Goal: Task Accomplishment & Management: Manage account settings

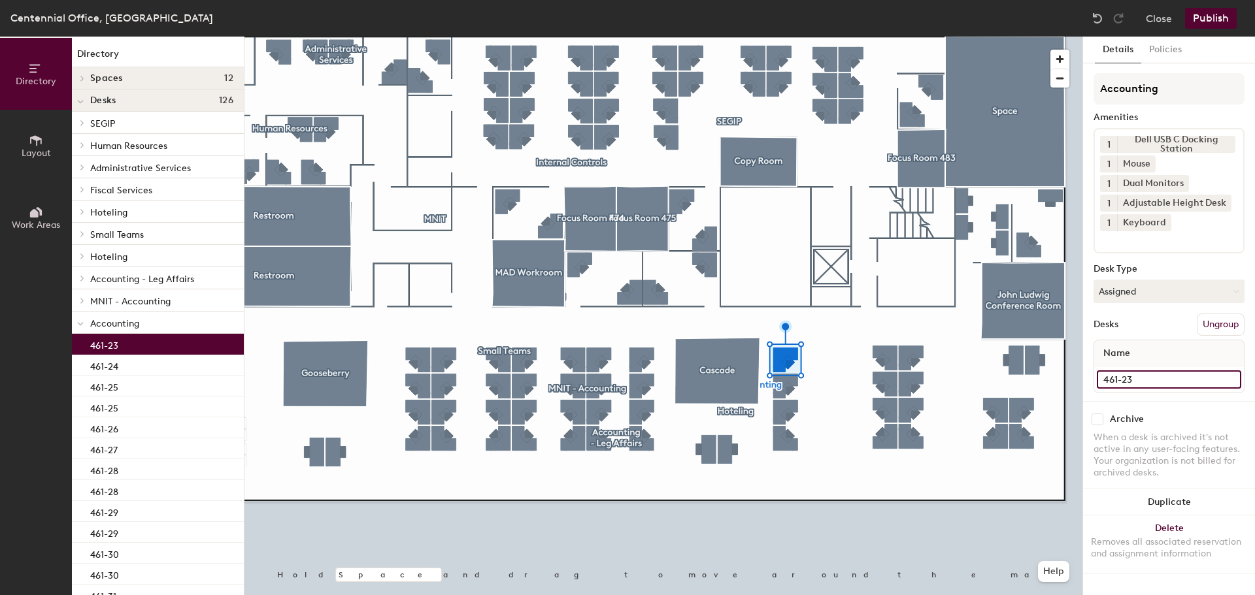
click at [1184, 384] on input "461-23" at bounding box center [1169, 380] width 144 height 18
click at [1165, 380] on input "461-23" at bounding box center [1169, 380] width 144 height 18
type input "461-36"
click at [1165, 381] on input "461-24" at bounding box center [1169, 380] width 144 height 18
click at [1157, 381] on input "461-24" at bounding box center [1169, 380] width 144 height 18
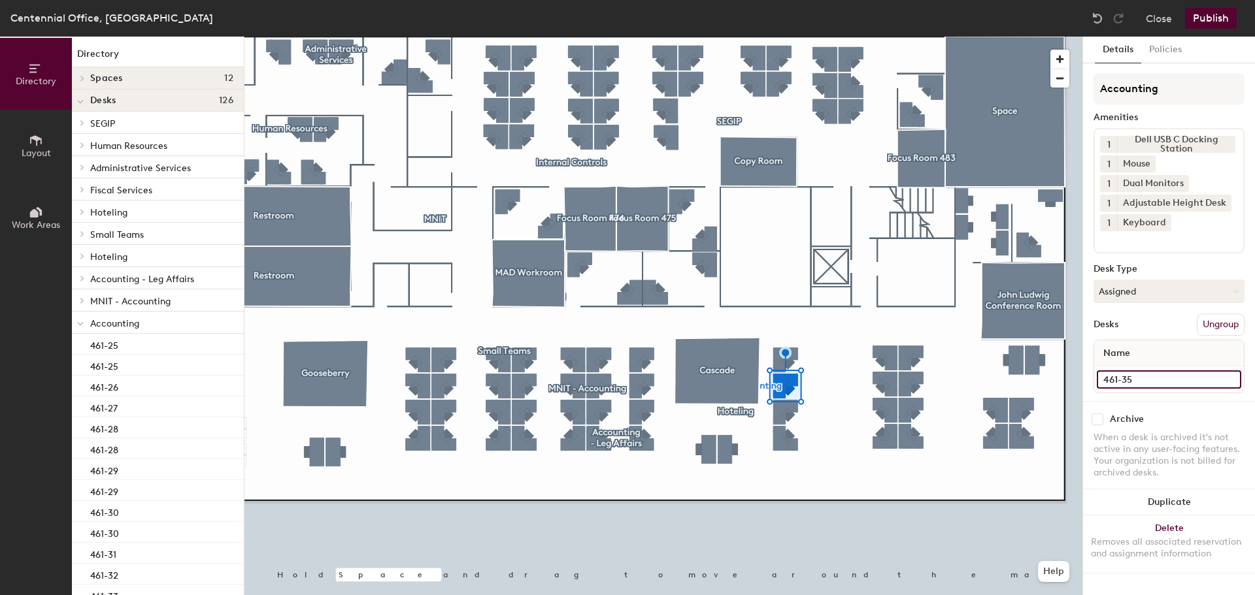
type input "461-35"
click at [1144, 375] on input "461-25" at bounding box center [1169, 380] width 144 height 18
type input "461-34"
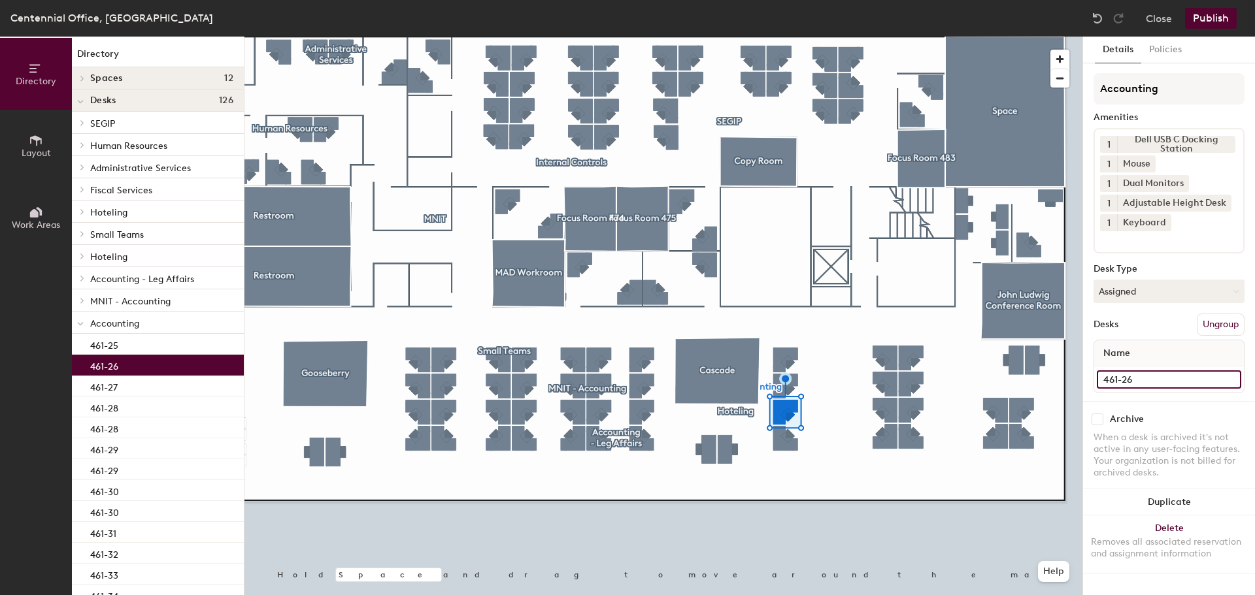
click at [1140, 387] on input "461-26" at bounding box center [1169, 380] width 144 height 18
click at [1144, 384] on input "461-26" at bounding box center [1169, 380] width 144 height 18
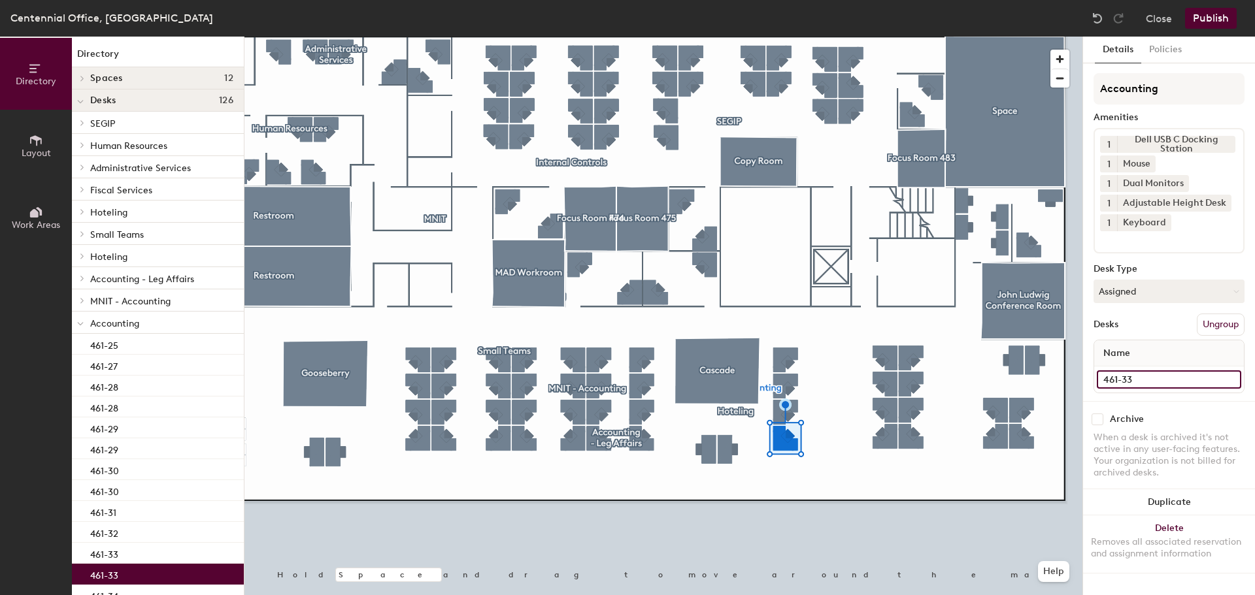
type input "461-33"
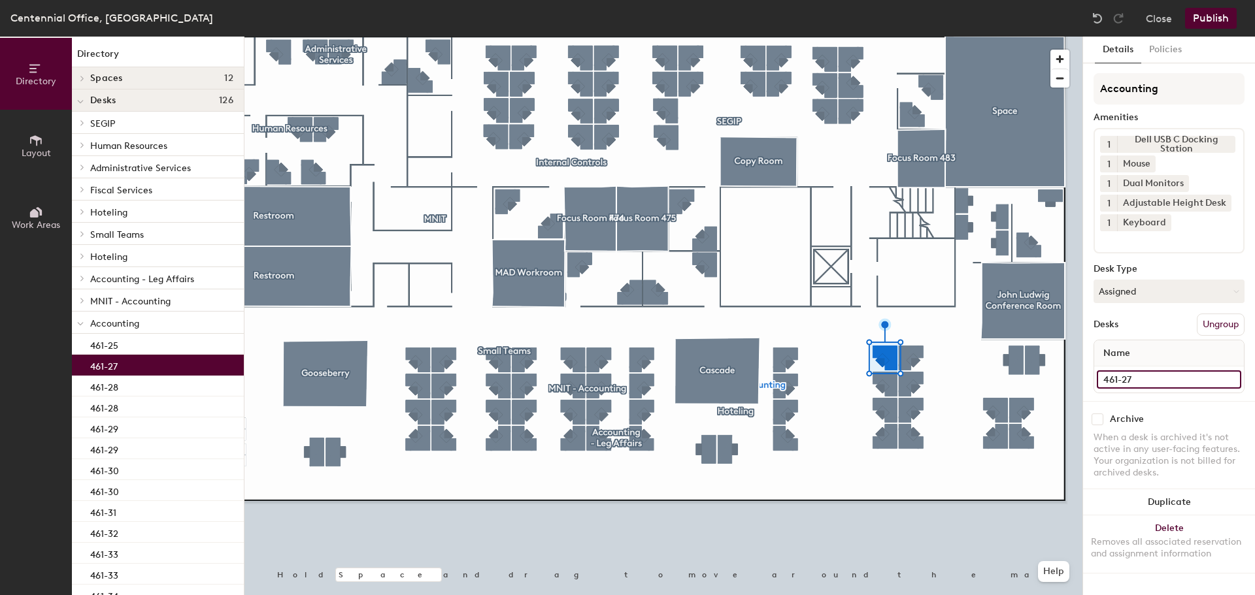
click at [1164, 379] on input "461-27" at bounding box center [1169, 380] width 144 height 18
click at [1156, 379] on input "461-27" at bounding box center [1169, 380] width 144 height 18
type input "461-37"
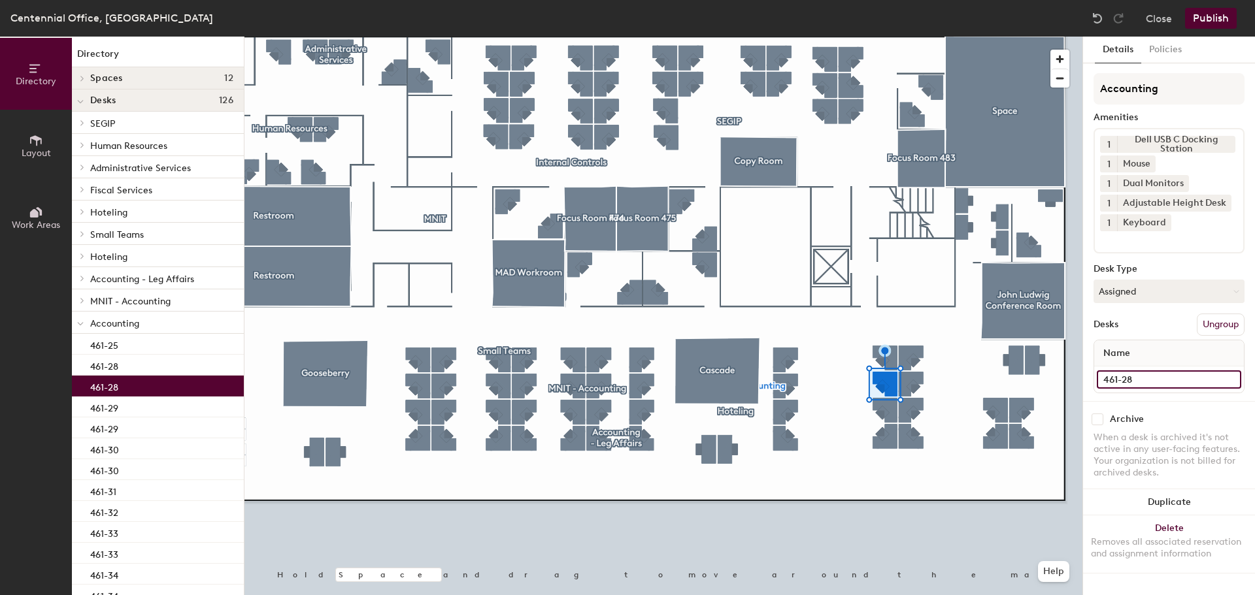
click at [1142, 376] on input "461-28" at bounding box center [1169, 380] width 144 height 18
click at [1134, 376] on input "461-28" at bounding box center [1169, 380] width 144 height 18
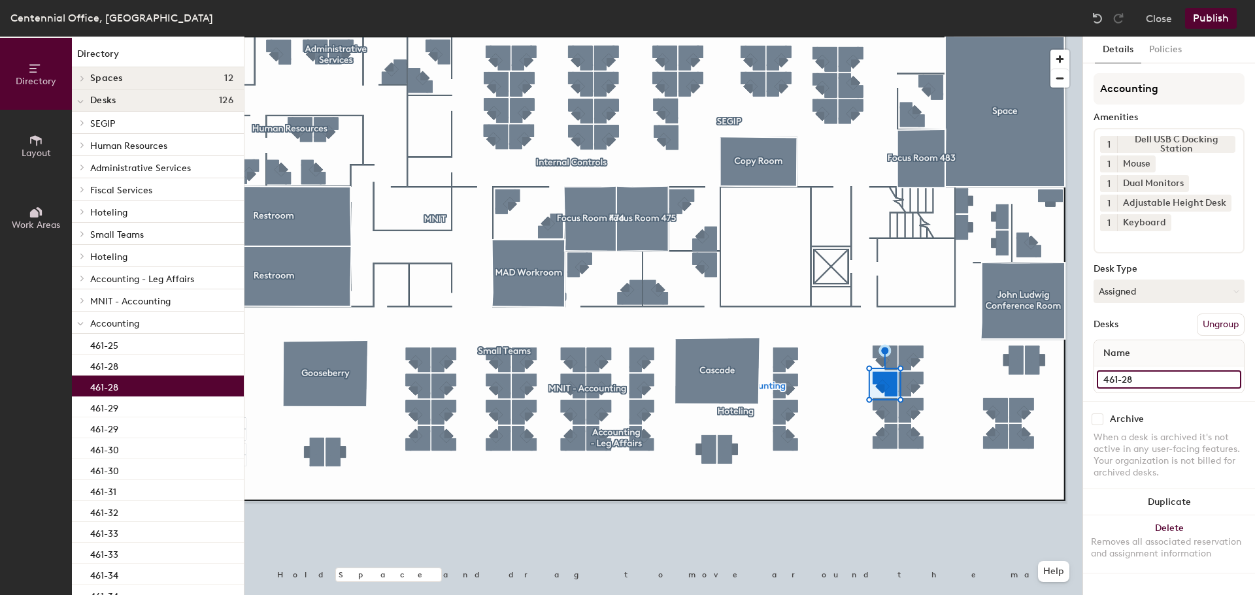
click at [1131, 378] on input "461-28" at bounding box center [1169, 380] width 144 height 18
type input "461-38"
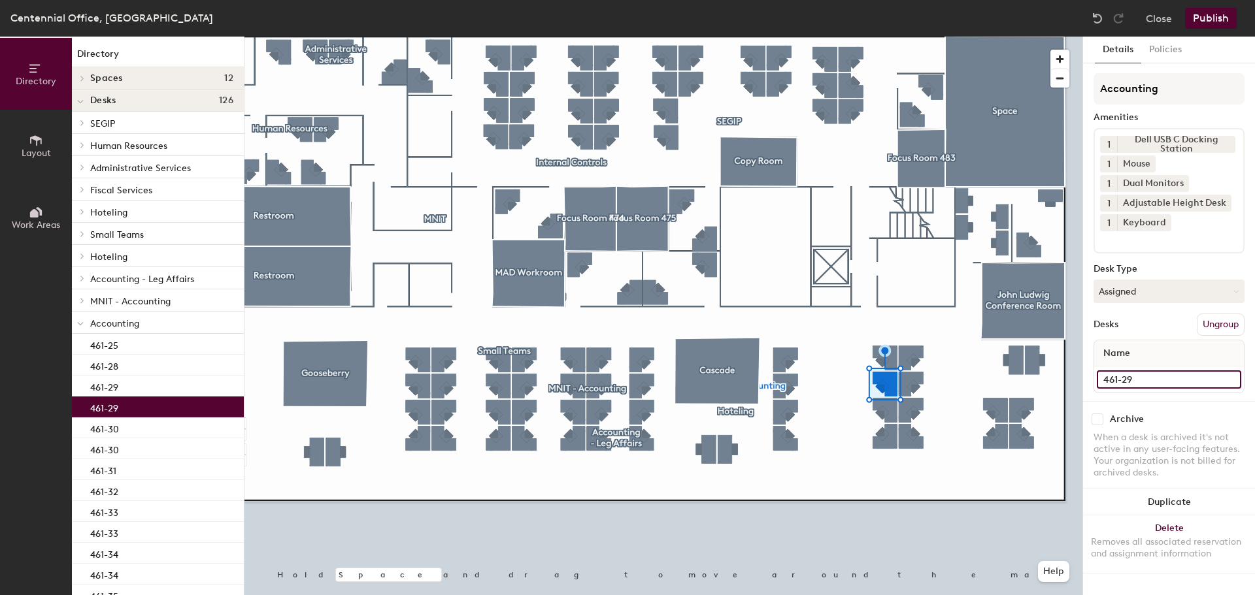
click at [1166, 371] on input "461-29" at bounding box center [1169, 380] width 144 height 18
click at [1165, 372] on input "461-29" at bounding box center [1169, 380] width 144 height 18
click at [1152, 374] on input "461-29" at bounding box center [1169, 380] width 144 height 18
type input "461-39"
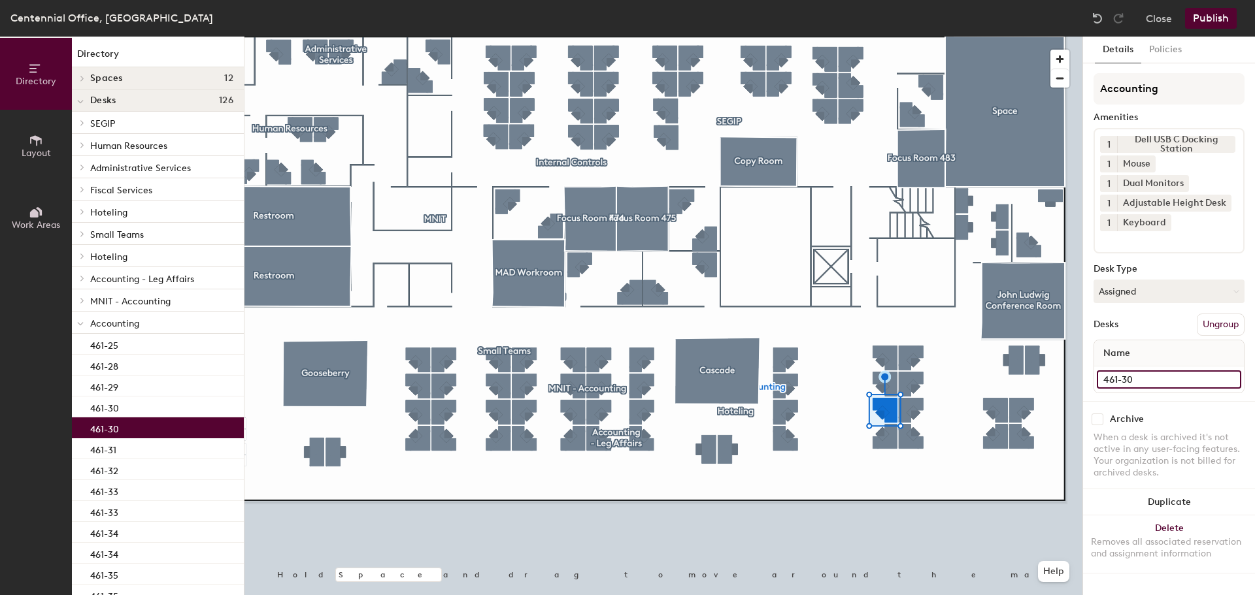
click at [1139, 380] on input "461-30" at bounding box center [1169, 380] width 144 height 18
click at [1136, 380] on input "461-30" at bounding box center [1169, 380] width 144 height 18
type input "461-40"
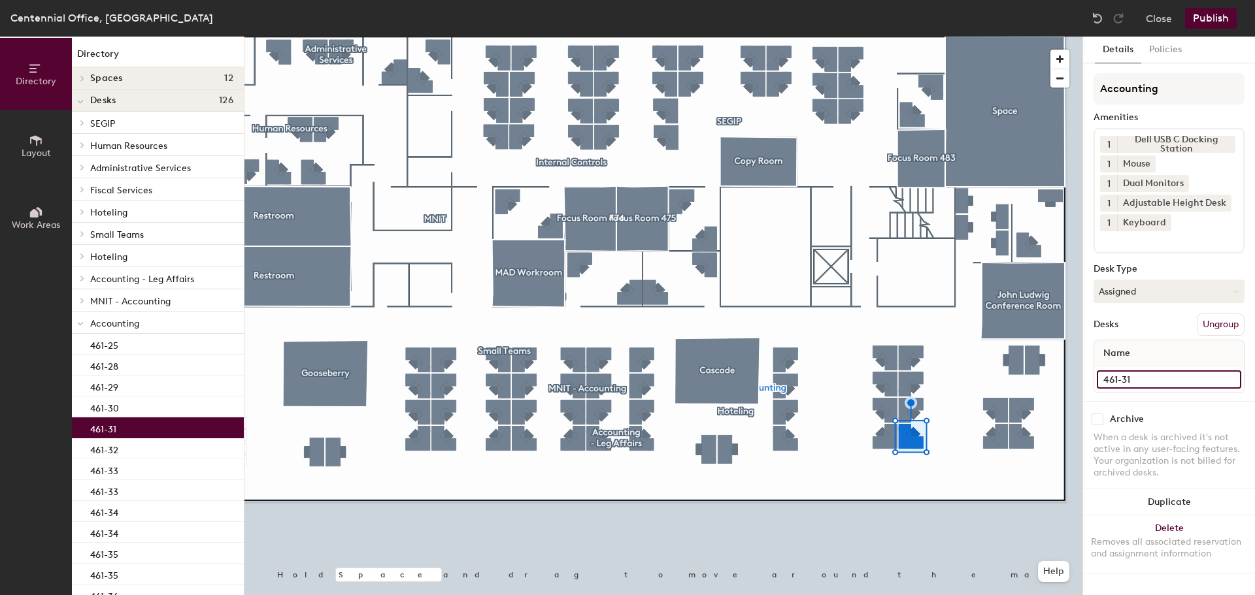
click at [1145, 374] on input "461-31" at bounding box center [1169, 380] width 144 height 18
click at [1144, 374] on input "461-31" at bounding box center [1169, 380] width 144 height 18
click at [1143, 380] on input "461-31" at bounding box center [1169, 380] width 144 height 18
type input "461-41"
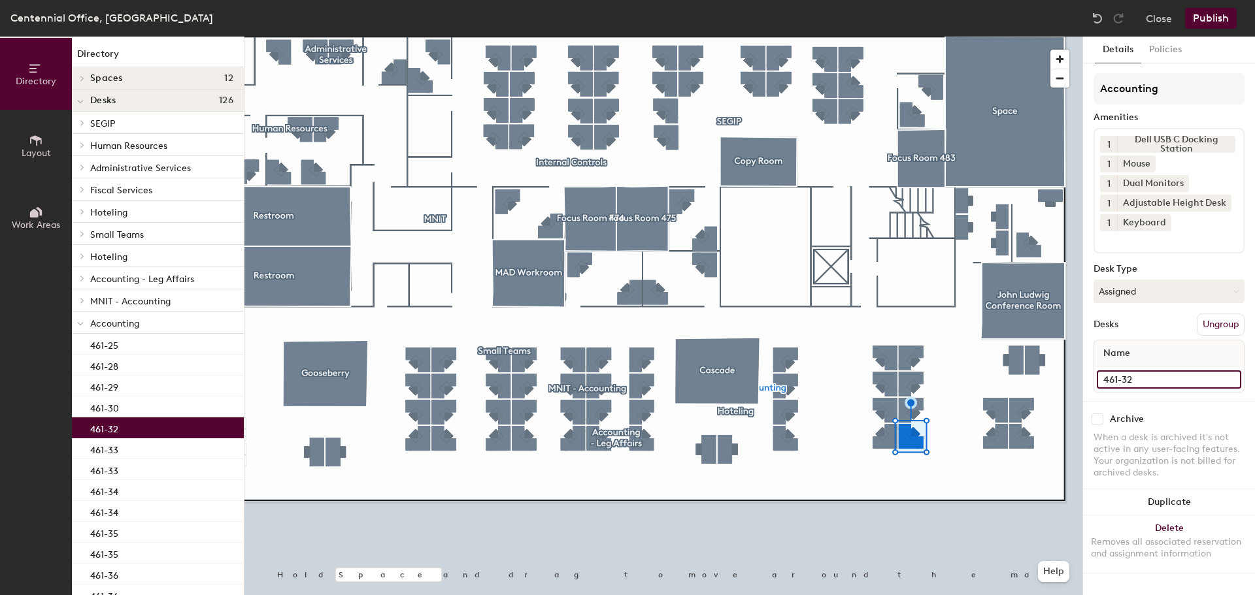
click at [1161, 384] on input "461-32" at bounding box center [1169, 380] width 144 height 18
click at [1156, 382] on input "461-32" at bounding box center [1169, 380] width 144 height 18
type input "461-42"
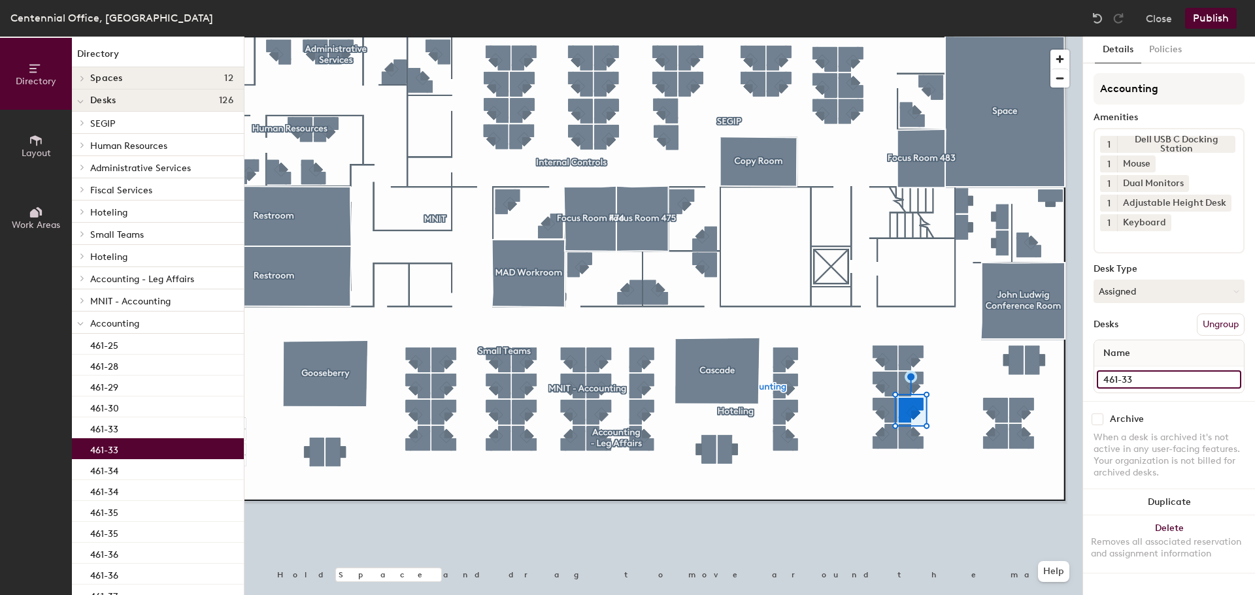
click at [1152, 371] on input "461-33" at bounding box center [1169, 380] width 144 height 18
click at [1146, 381] on input "461-33" at bounding box center [1169, 380] width 144 height 18
type input "461-43"
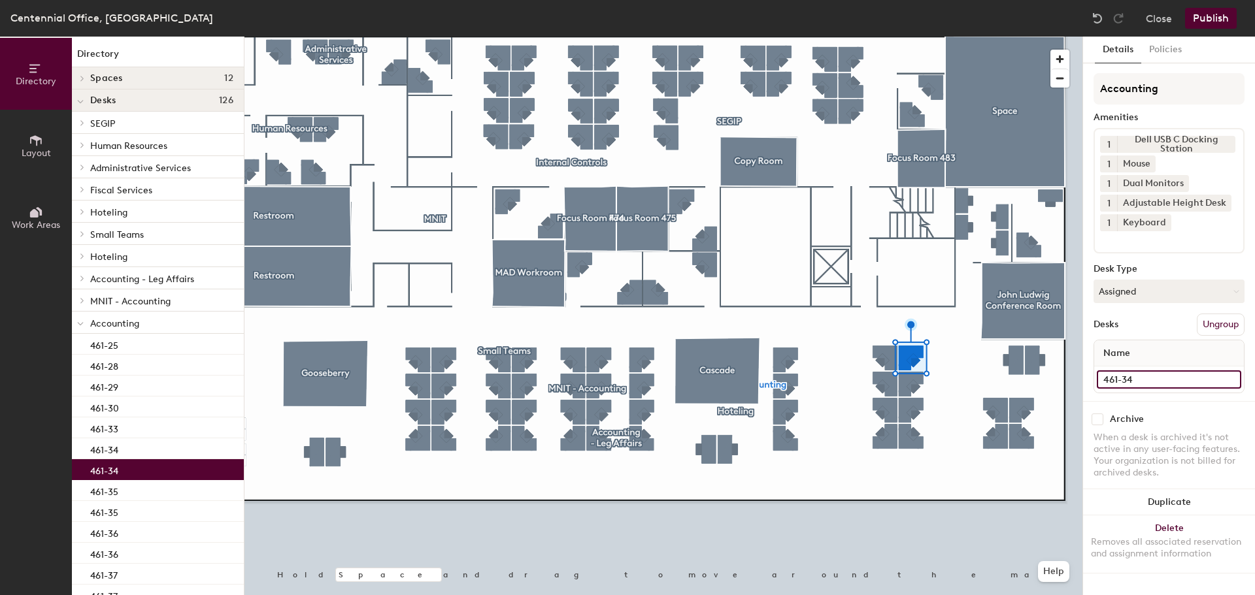
click at [1139, 380] on input "461-34" at bounding box center [1169, 380] width 144 height 18
click at [1150, 381] on input "461-34" at bounding box center [1169, 380] width 144 height 18
type input "461-44"
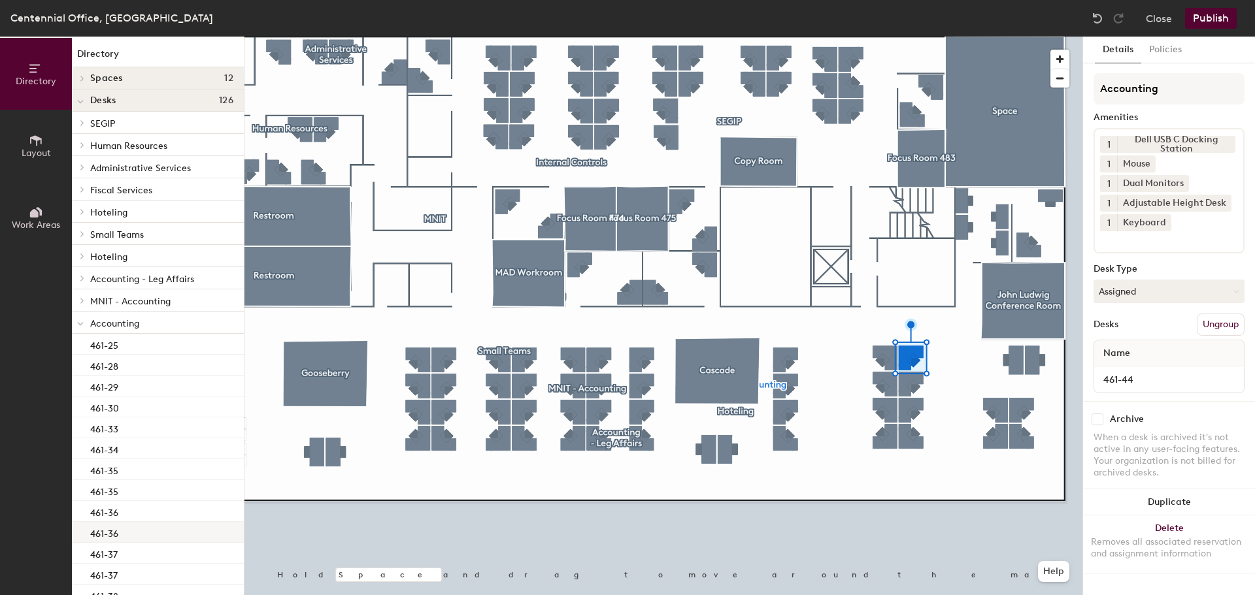
click at [1004, 37] on div at bounding box center [663, 37] width 838 height 0
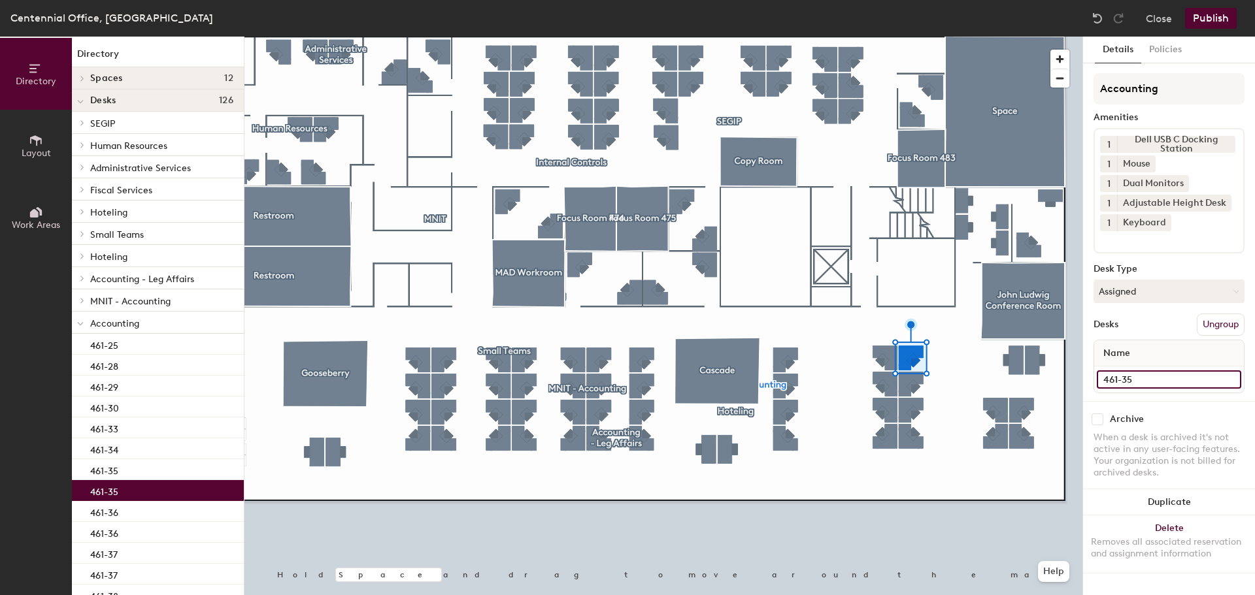
click at [1166, 374] on input "461-35" at bounding box center [1169, 380] width 144 height 18
click at [1158, 373] on input "461-35" at bounding box center [1169, 380] width 144 height 18
click at [1141, 376] on input "461-35" at bounding box center [1169, 380] width 144 height 18
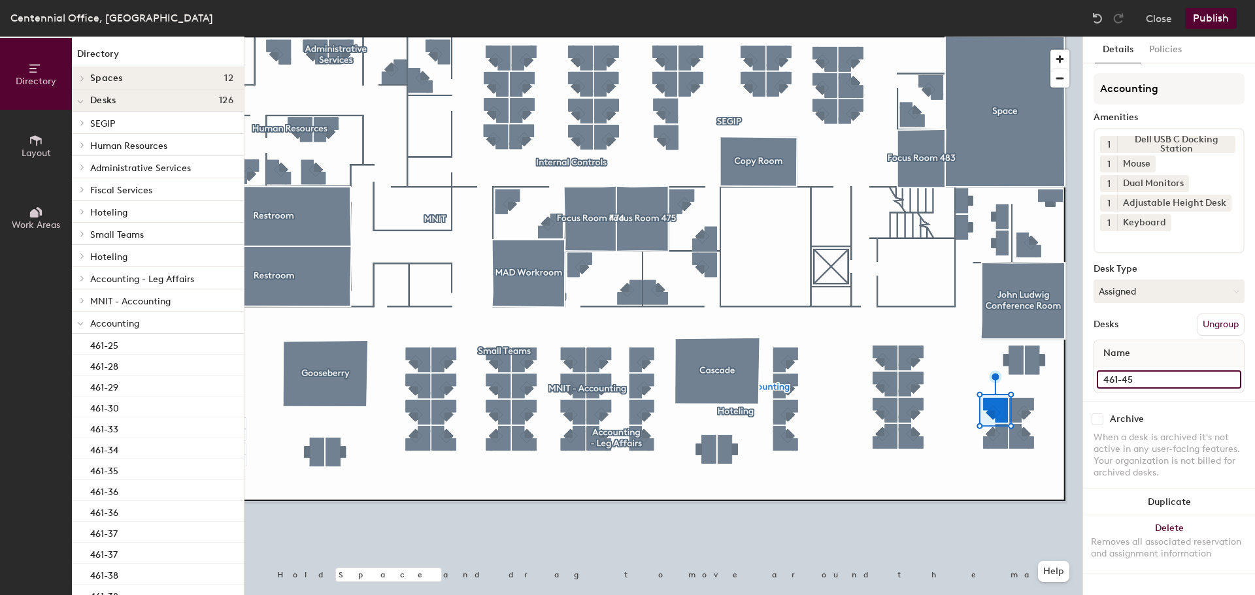
type input "461-45"
click at [1162, 379] on input "461-36" at bounding box center [1169, 380] width 144 height 18
click at [1152, 381] on input "461-36" at bounding box center [1169, 380] width 144 height 18
type input "461-46"
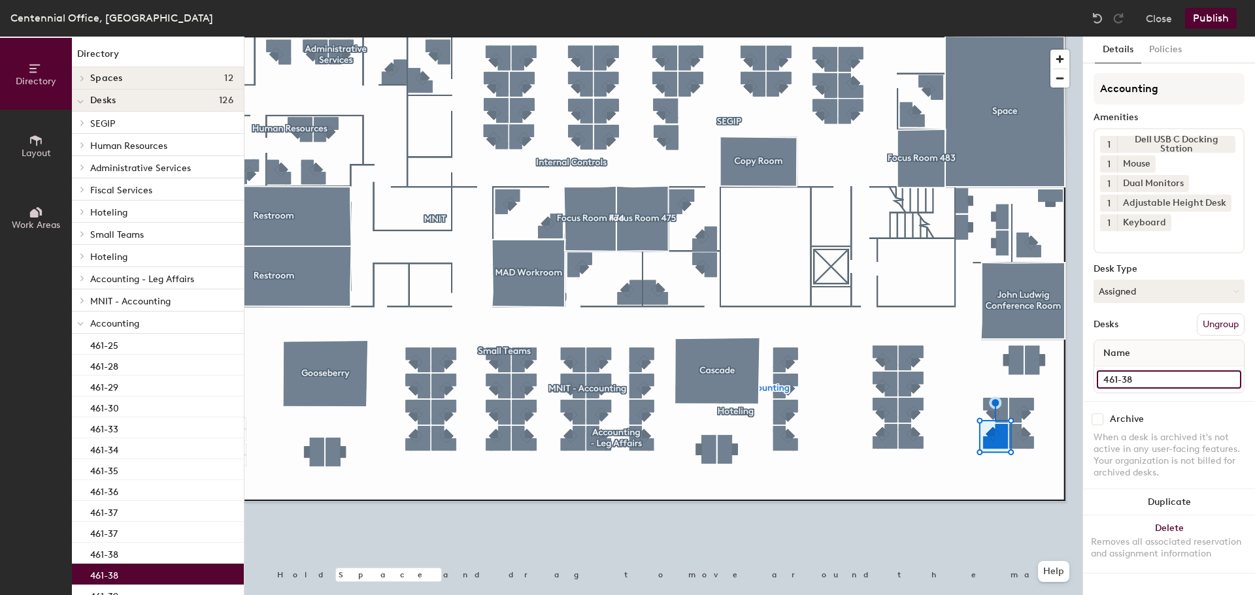
click at [1176, 373] on input "461-38" at bounding box center [1169, 380] width 144 height 18
click at [1168, 378] on input "461-38" at bounding box center [1169, 380] width 144 height 18
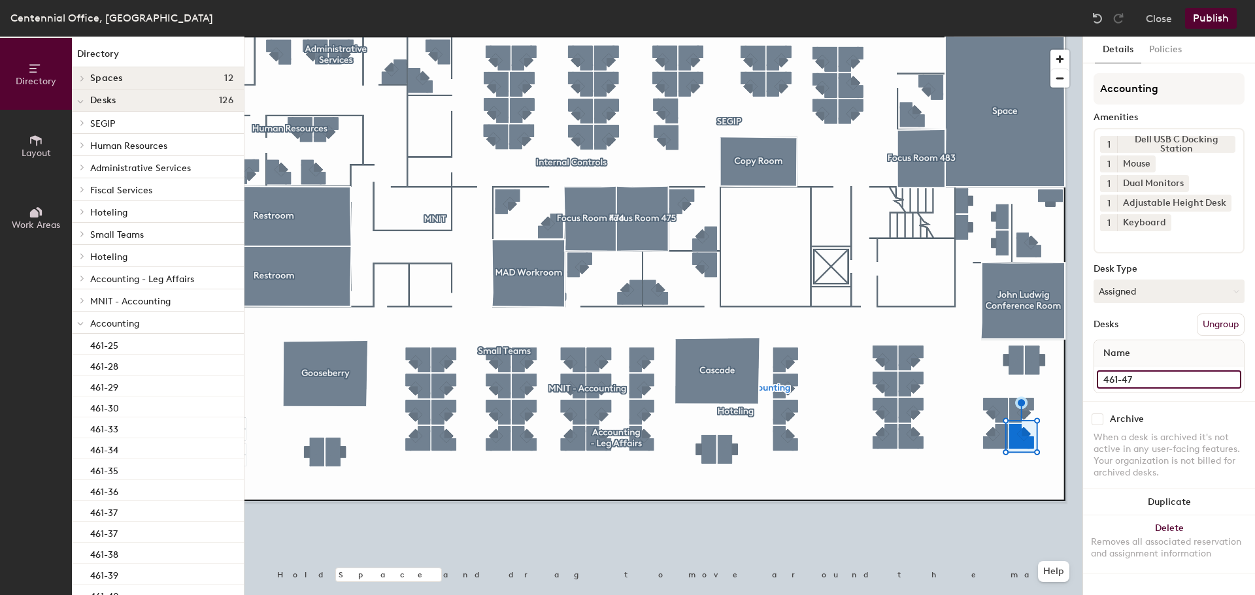
type input "461-47"
click at [1165, 380] on input "461-37" at bounding box center [1169, 380] width 144 height 18
click at [1159, 380] on input "461-37" at bounding box center [1169, 380] width 144 height 18
type input "461-48"
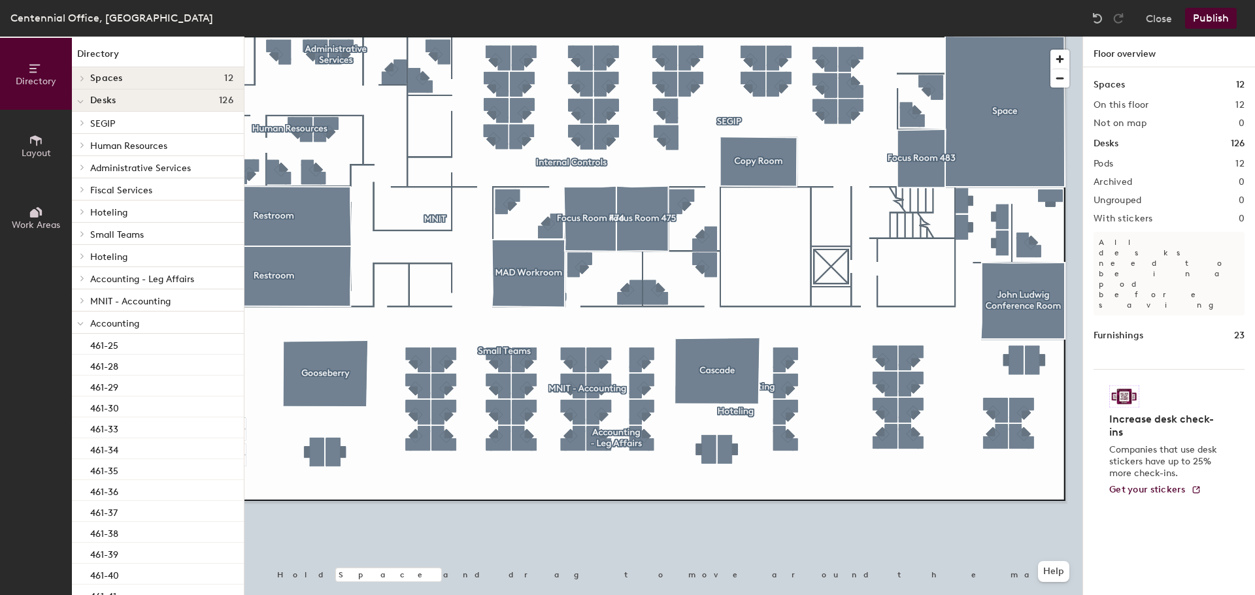
click at [1209, 9] on button "Publish" at bounding box center [1211, 18] width 52 height 21
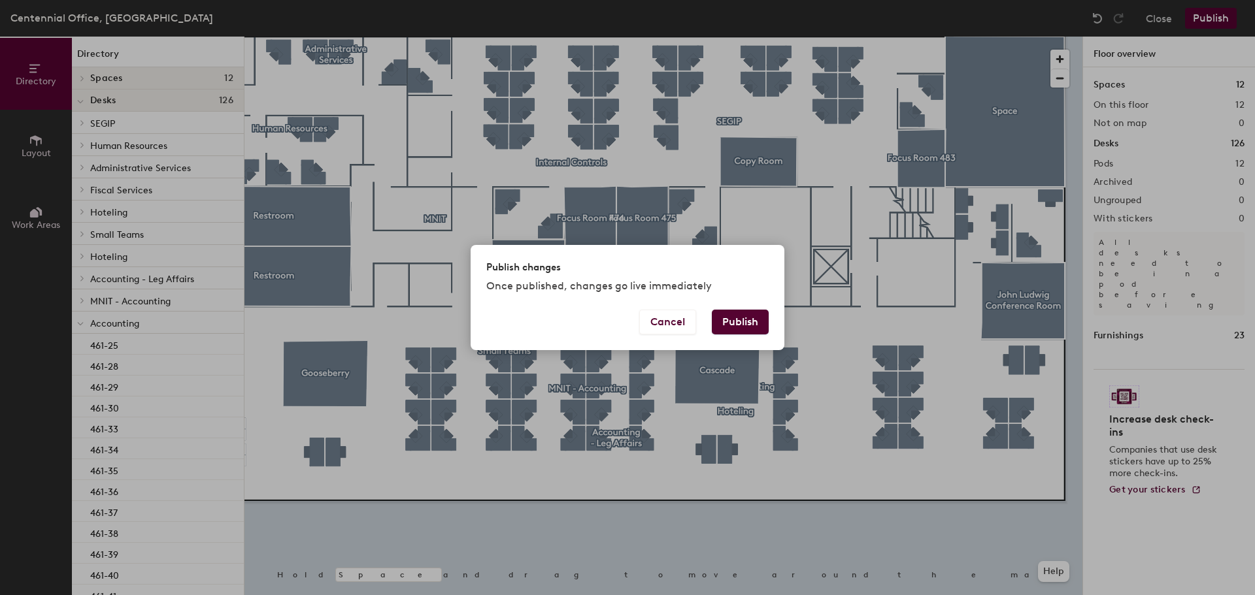
click at [755, 320] on button "Publish" at bounding box center [740, 322] width 57 height 25
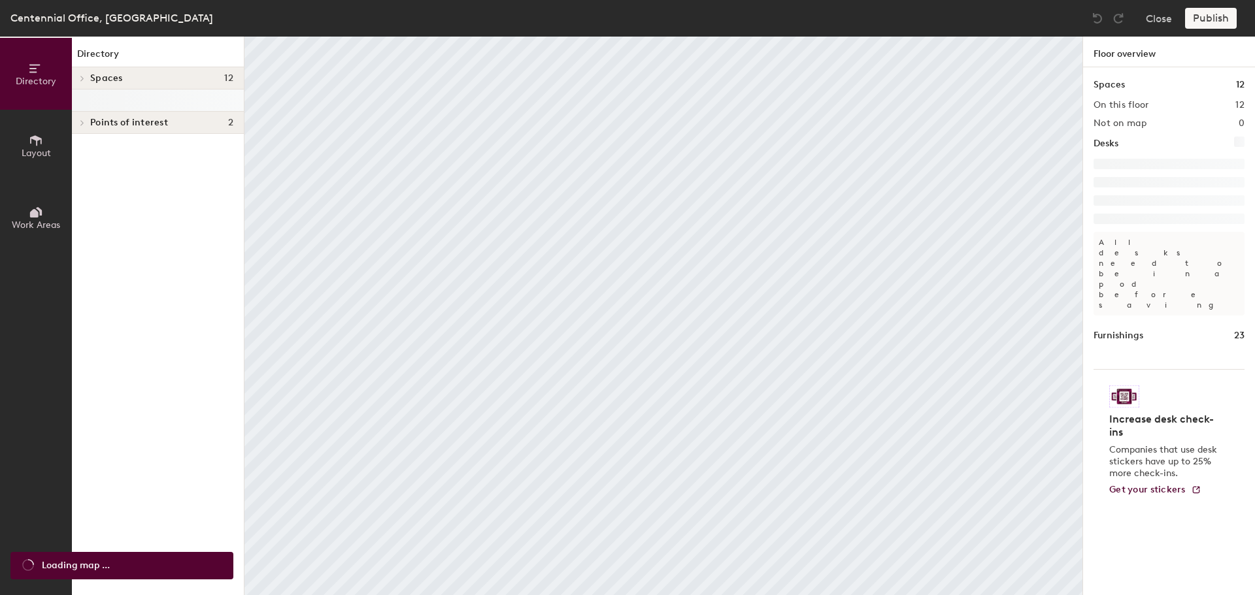
click at [980, 37] on div at bounding box center [663, 37] width 838 height 0
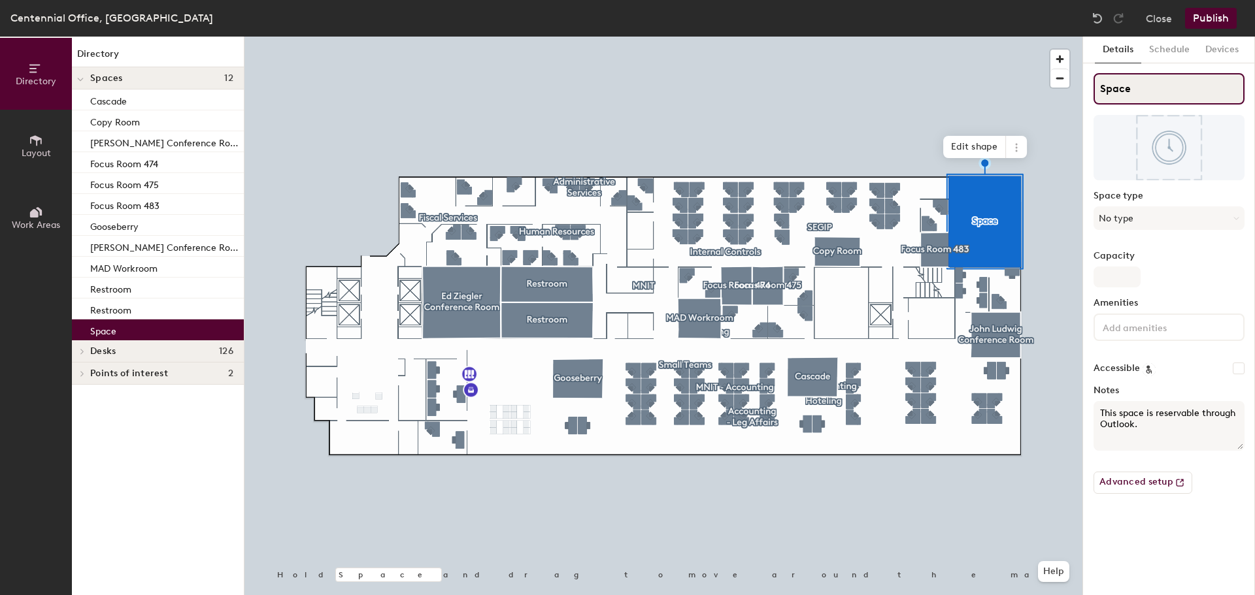
click at [1133, 93] on input "Space" at bounding box center [1168, 88] width 151 height 31
click at [1070, 90] on div "Directory Layout Work Areas Directory Spaces 12 Cascade Copy Room Ed Ziegler Co…" at bounding box center [627, 316] width 1255 height 559
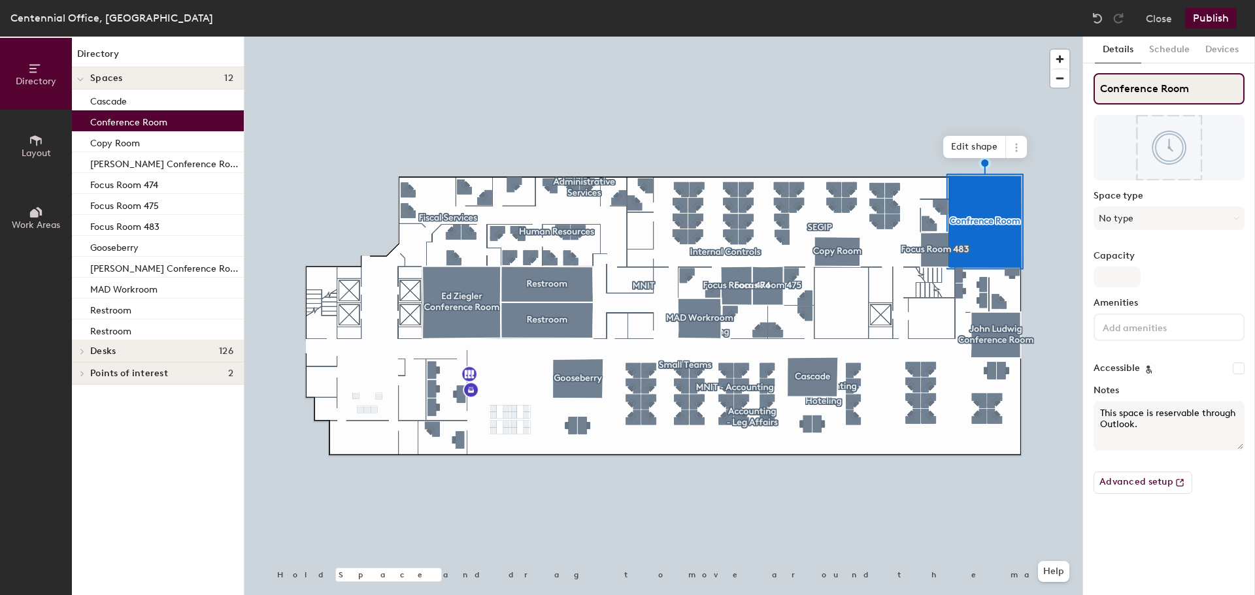
type input "Conference Room"
drag, startPoint x: 1156, startPoint y: 431, endPoint x: 1100, endPoint y: 405, distance: 61.7
click at [1100, 405] on textarea "This space is reservable through Outlook." at bounding box center [1168, 426] width 151 height 50
type textarea "Not Available at this time."
click at [1180, 46] on button "Schedule" at bounding box center [1169, 50] width 56 height 27
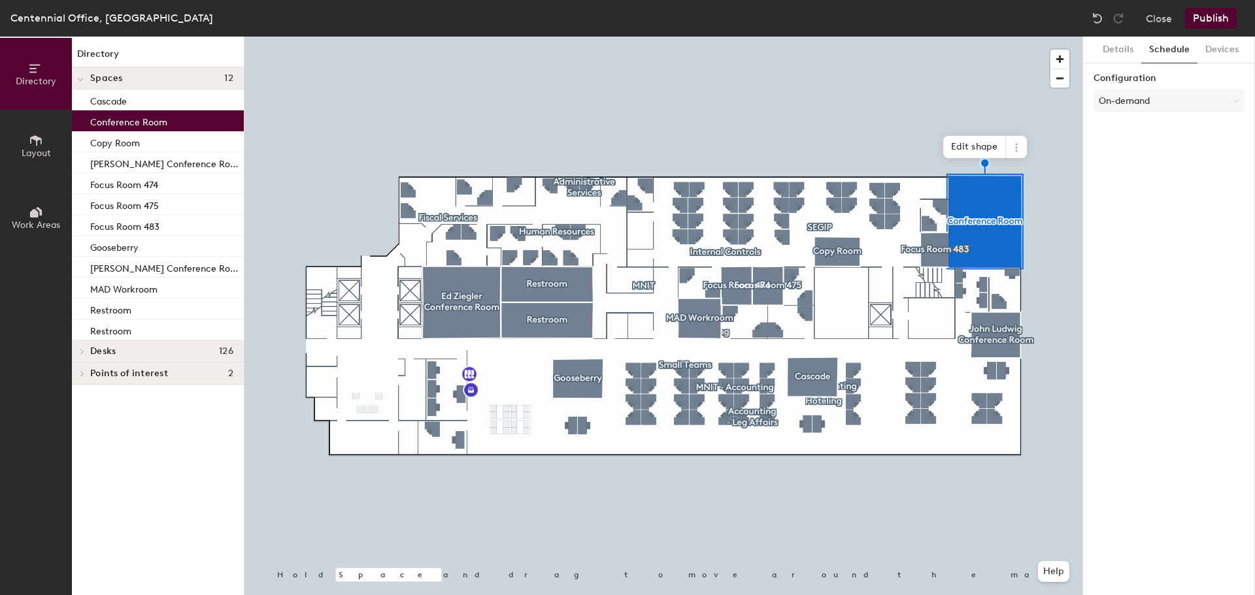
click at [1216, 13] on button "Publish" at bounding box center [1211, 18] width 52 height 21
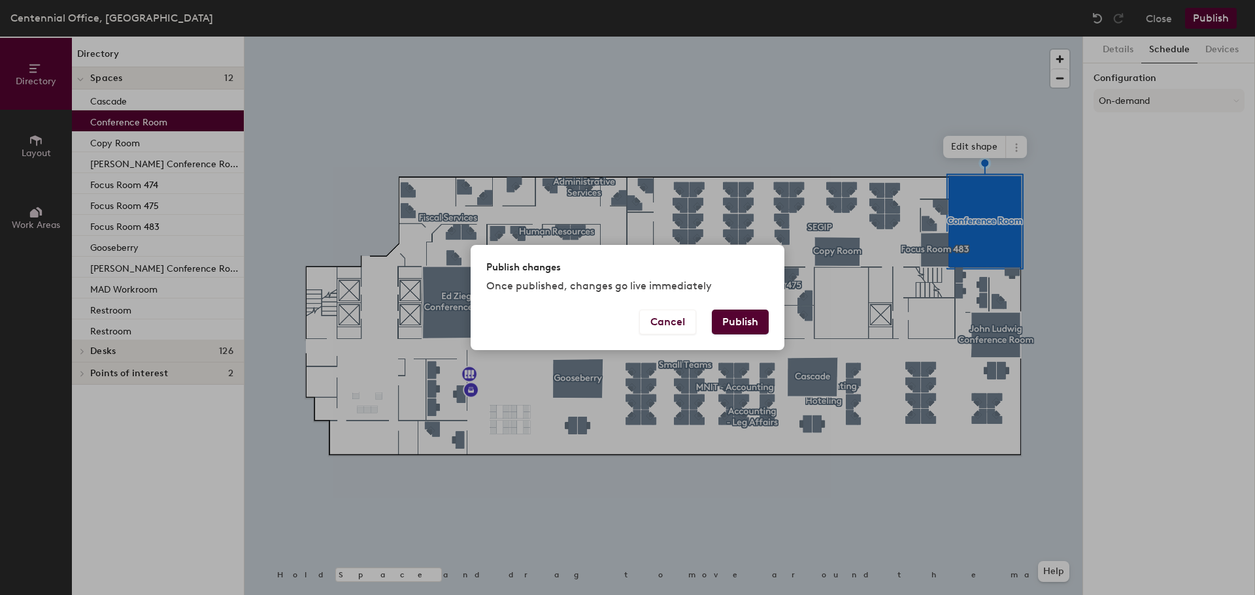
click at [750, 318] on button "Publish" at bounding box center [740, 322] width 57 height 25
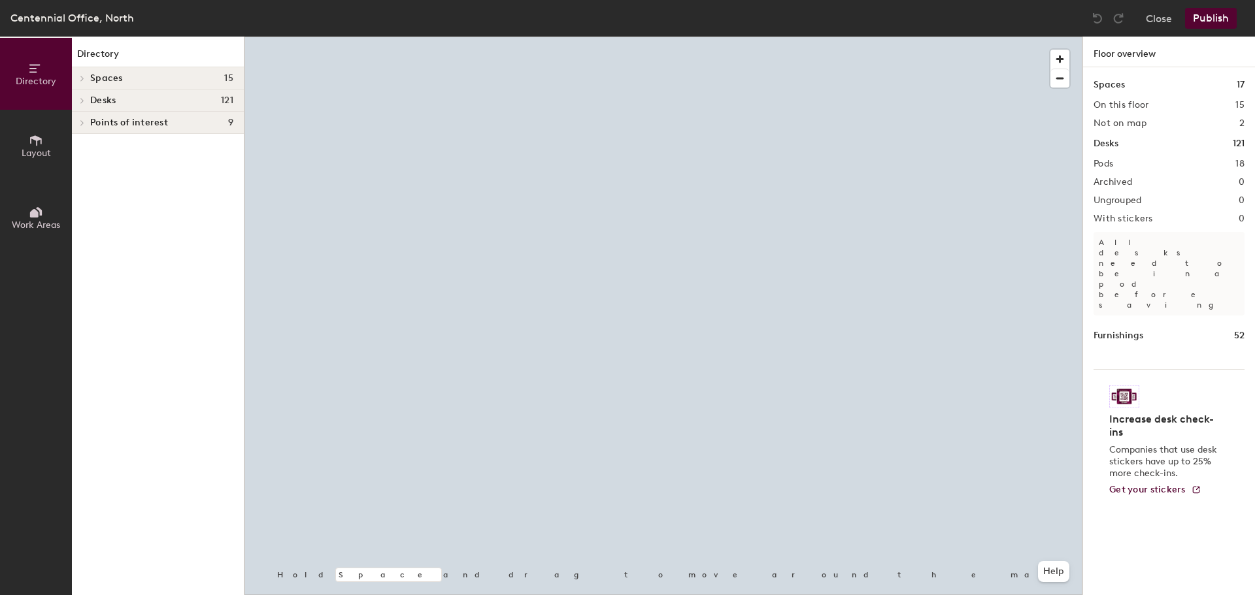
click at [623, 37] on div at bounding box center [663, 37] width 838 height 0
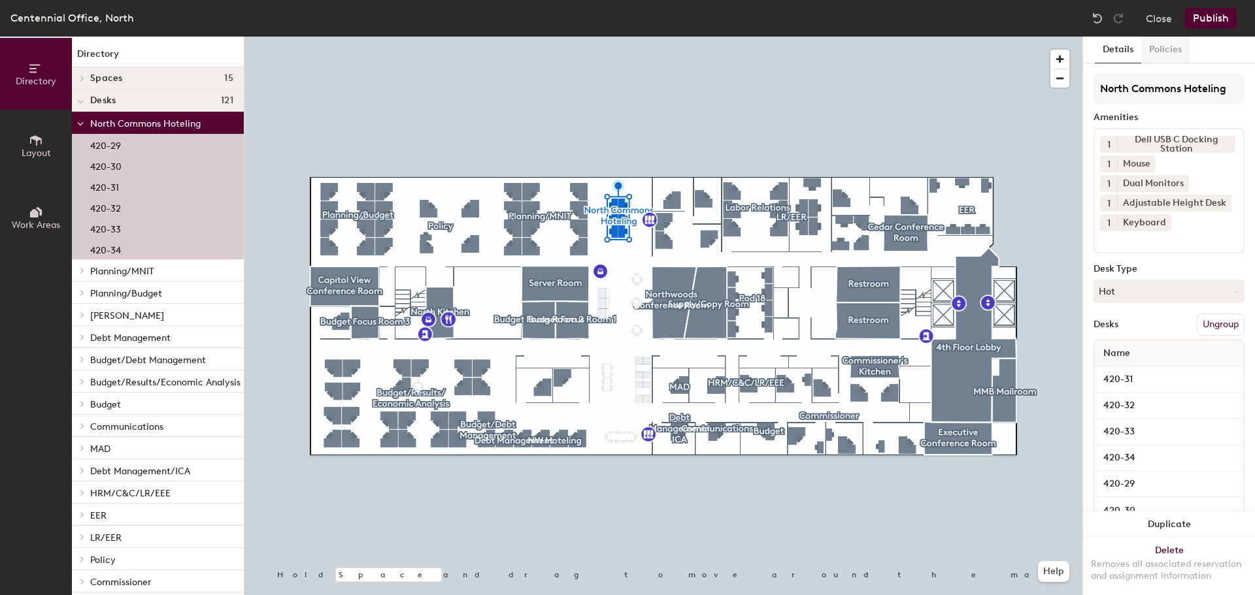
click at [1149, 56] on button "Policies" at bounding box center [1165, 50] width 48 height 27
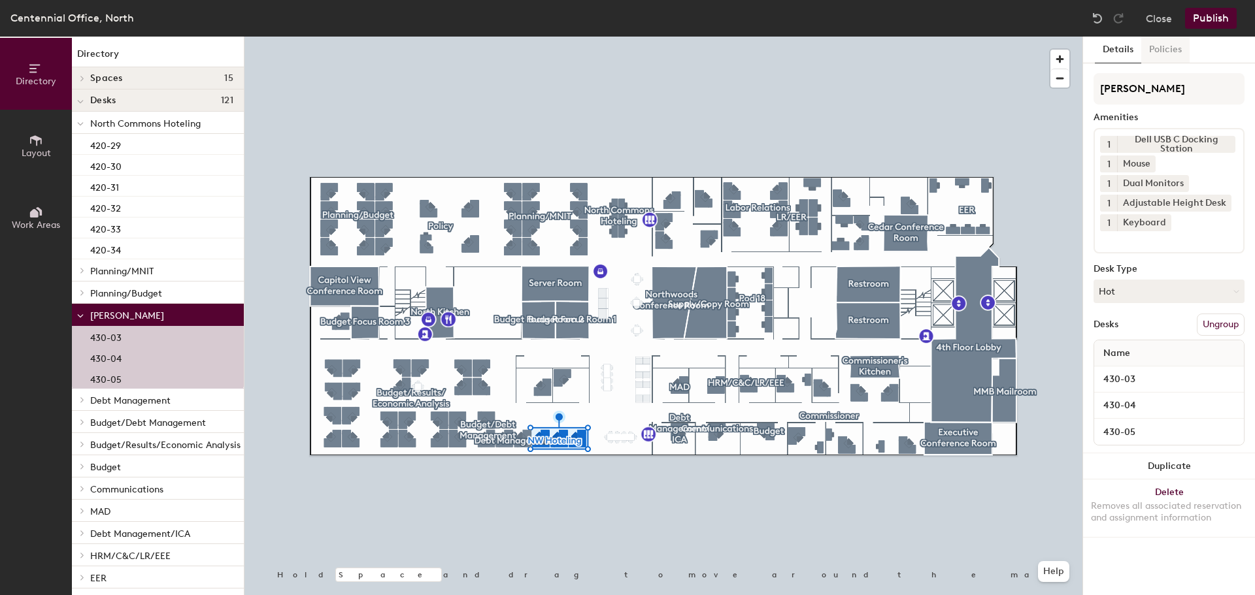
click at [1159, 48] on button "Policies" at bounding box center [1165, 50] width 48 height 27
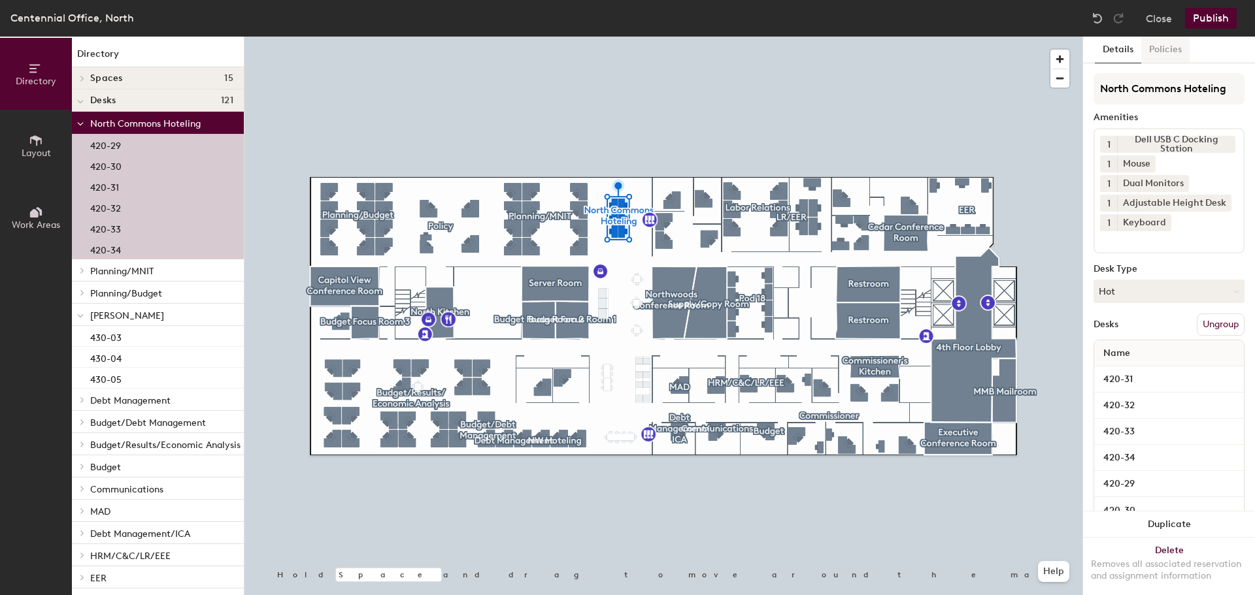
click at [1173, 58] on button "Policies" at bounding box center [1165, 50] width 48 height 27
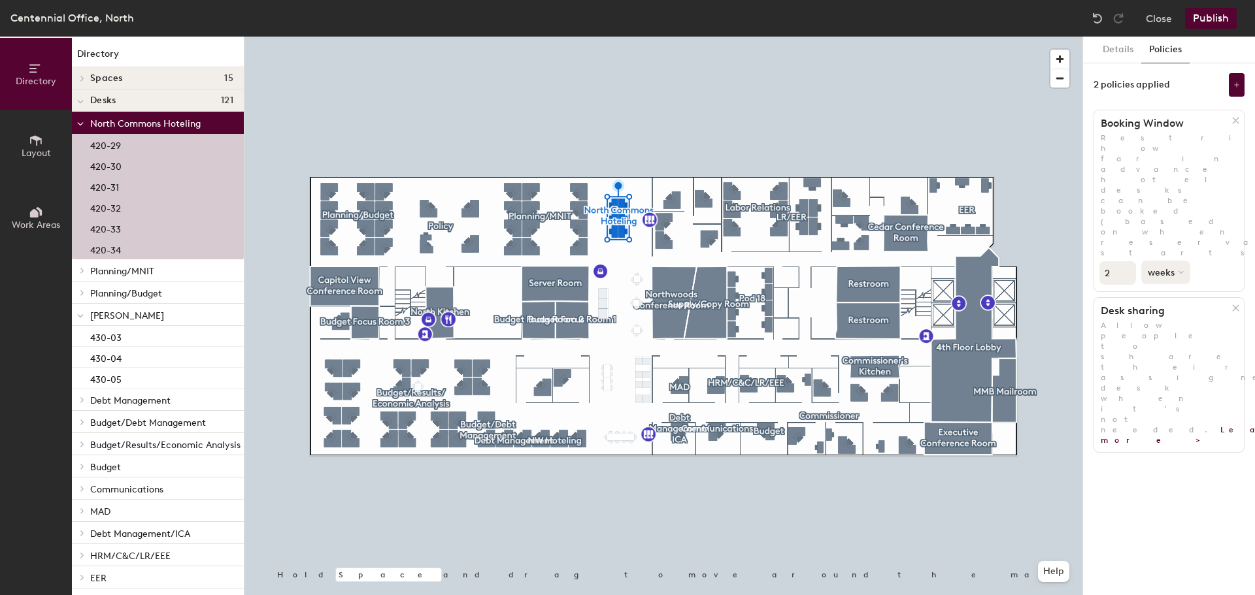
click at [1169, 261] on button "weeks" at bounding box center [1165, 273] width 49 height 24
click at [1167, 332] on div "days" at bounding box center [1167, 342] width 51 height 20
type input "1"
click at [1123, 261] on input "1" at bounding box center [1117, 273] width 37 height 24
click at [1212, 25] on button "Publish" at bounding box center [1211, 18] width 52 height 21
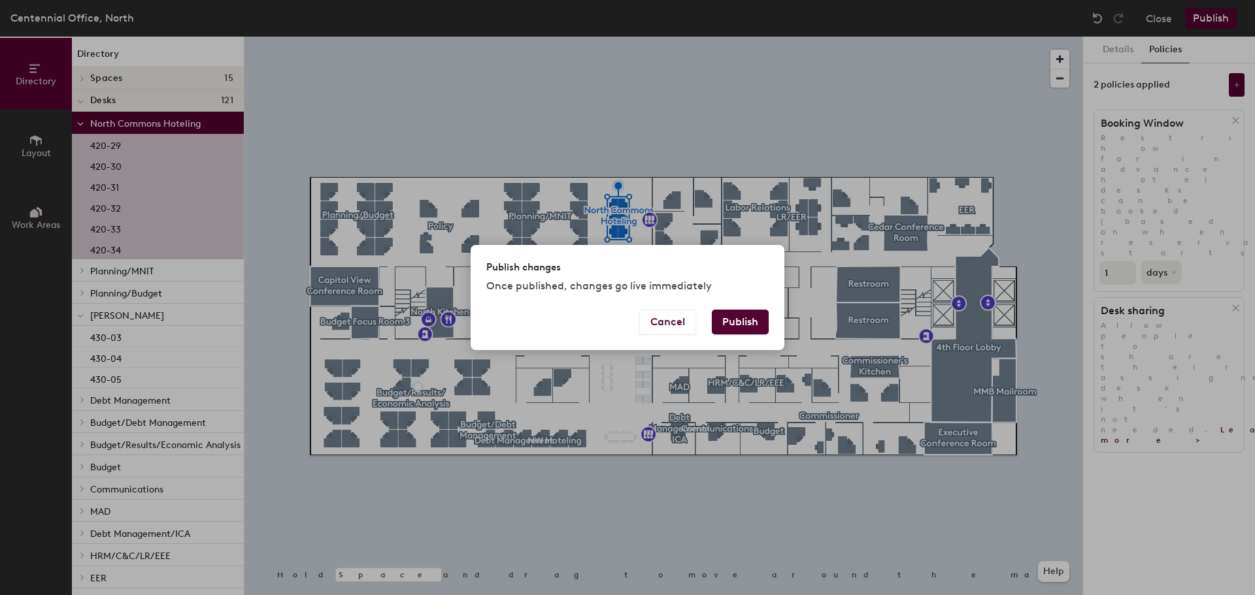
click at [729, 322] on button "Publish" at bounding box center [740, 322] width 57 height 25
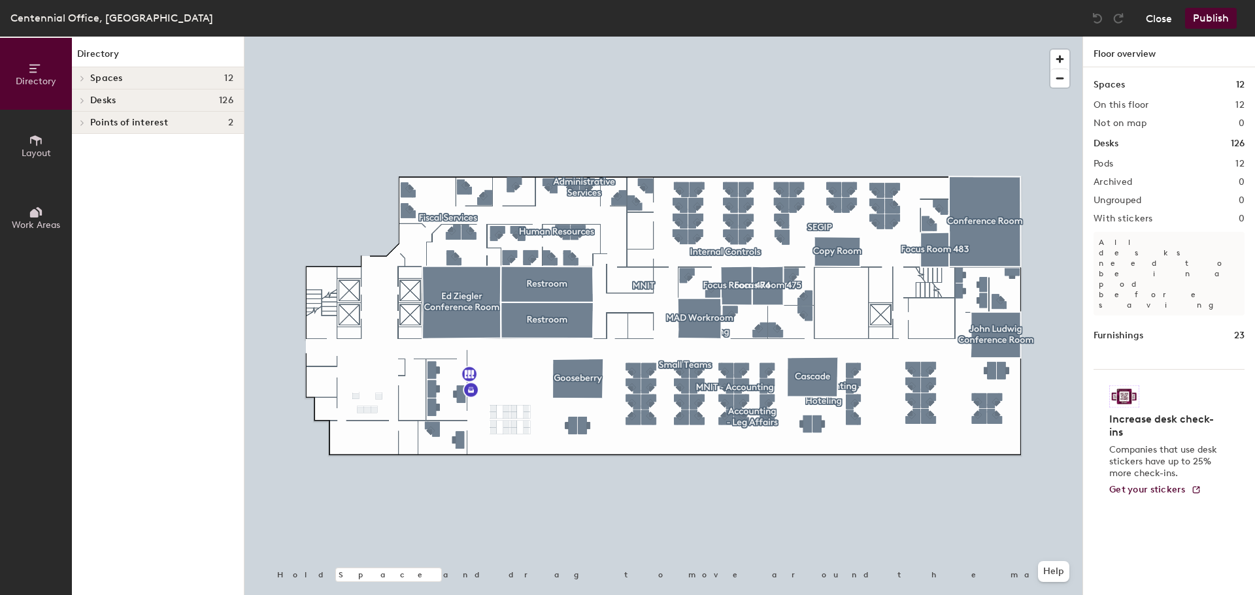
click at [1159, 11] on button "Close" at bounding box center [1159, 18] width 26 height 21
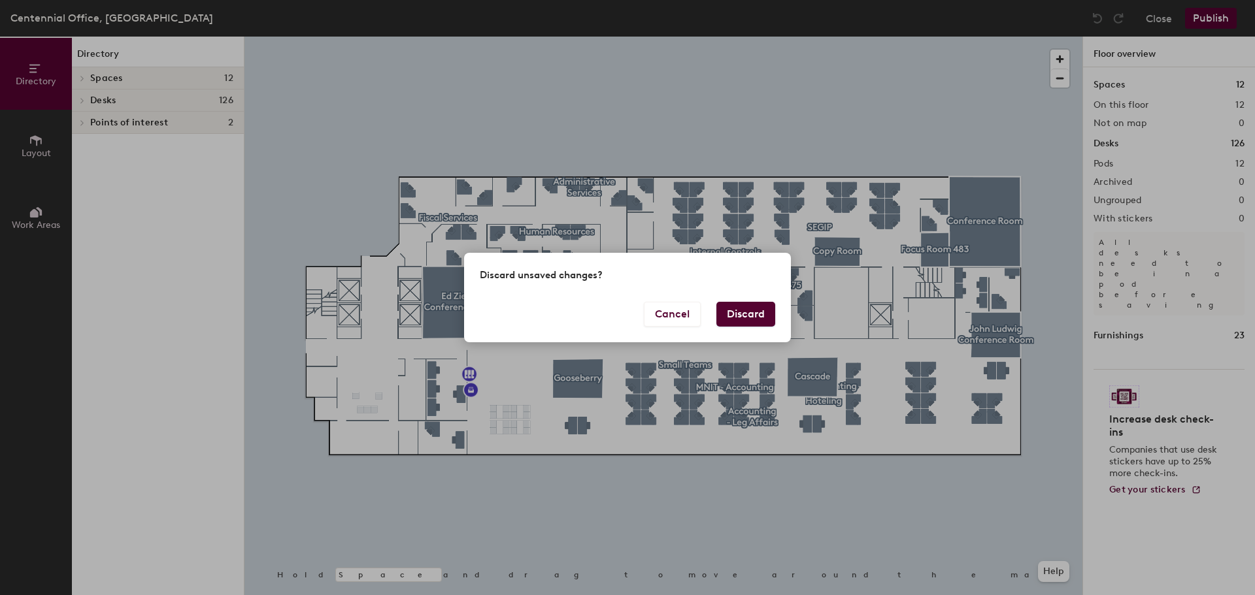
click at [755, 318] on button "Discard" at bounding box center [745, 314] width 59 height 25
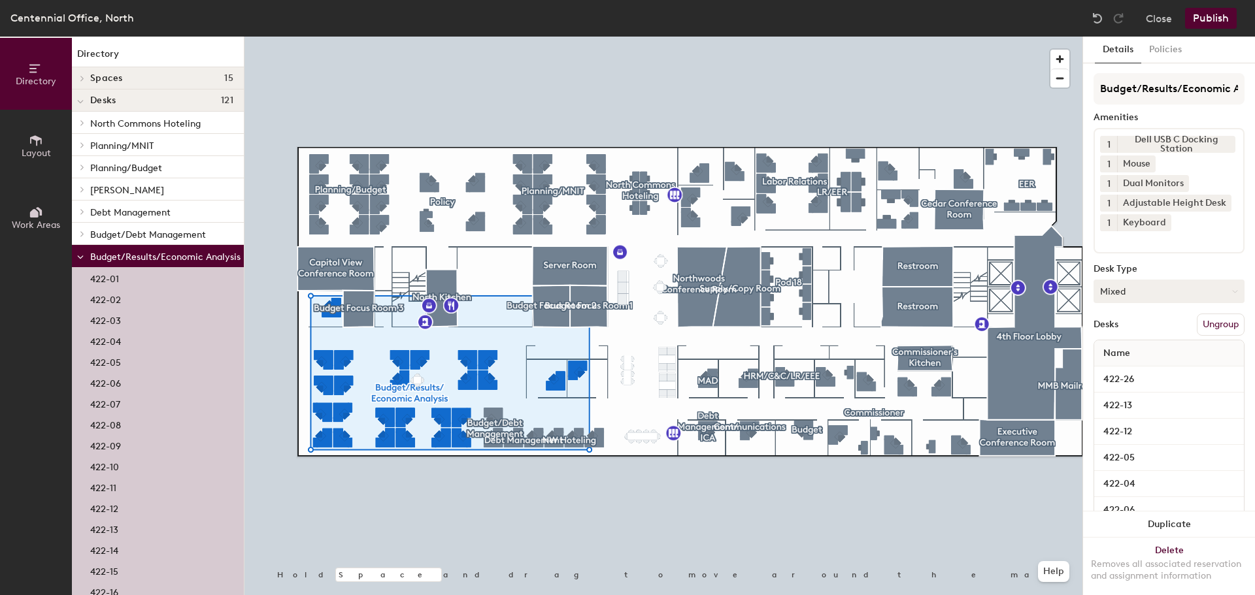
click at [1189, 295] on button "Mixed" at bounding box center [1168, 292] width 151 height 24
click at [1162, 15] on button "Close" at bounding box center [1159, 18] width 26 height 21
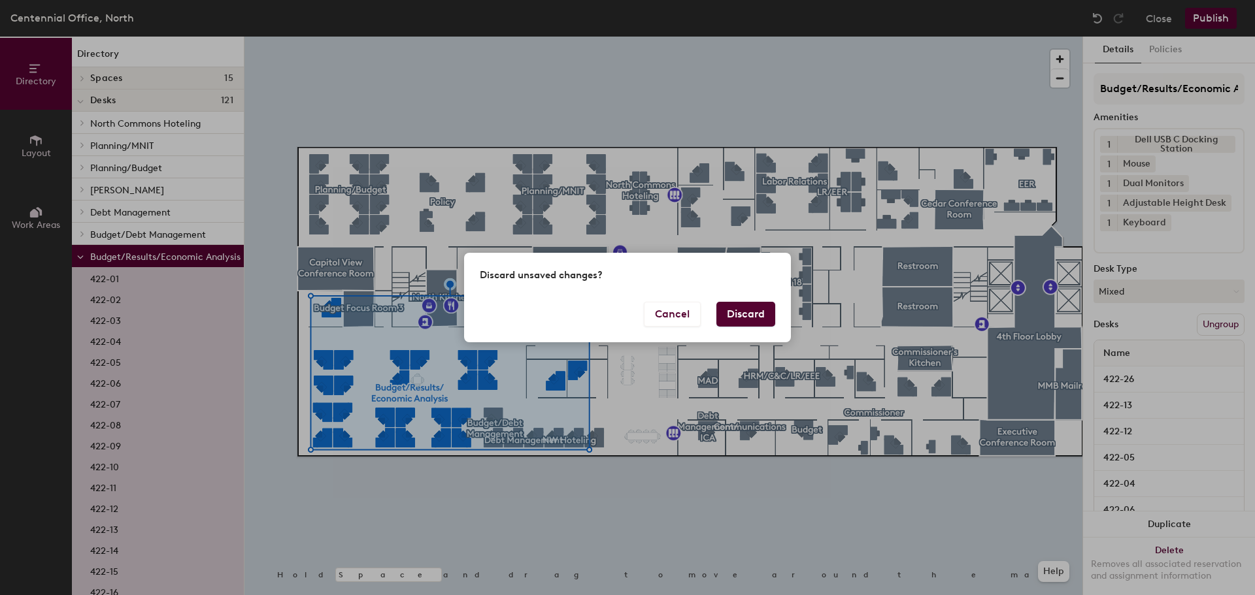
click at [746, 321] on button "Discard" at bounding box center [745, 314] width 59 height 25
